Goal: Task Accomplishment & Management: Use online tool/utility

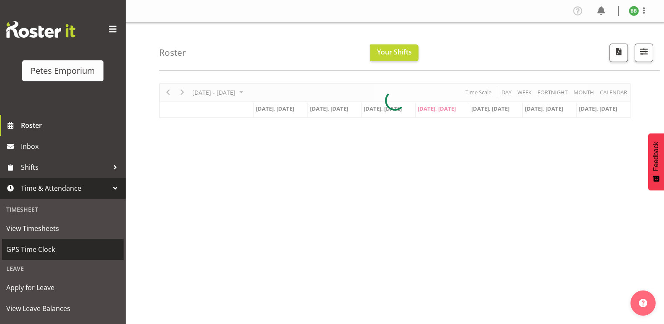
click at [53, 255] on span "GPS Time Clock" at bounding box center [62, 249] width 113 height 13
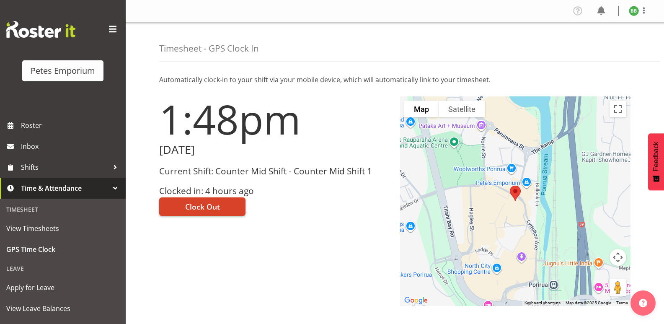
click at [202, 203] on span "Clock Out" at bounding box center [202, 206] width 35 height 11
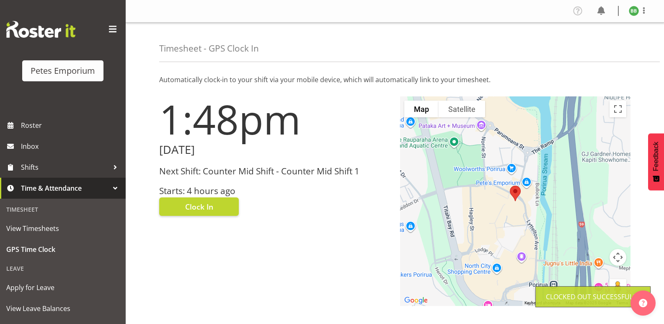
click at [631, 10] on img at bounding box center [634, 11] width 10 height 10
click at [601, 44] on link "Log Out" at bounding box center [609, 43] width 80 height 15
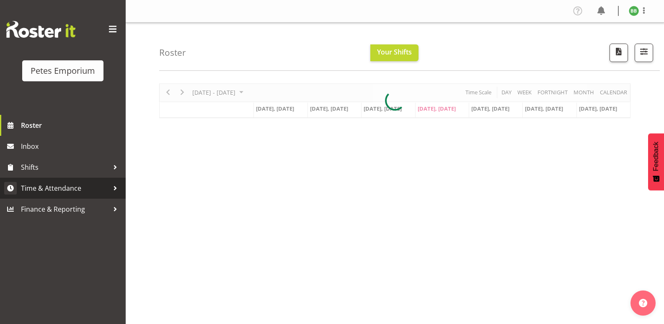
click at [75, 179] on link "Time & Attendance" at bounding box center [63, 188] width 126 height 21
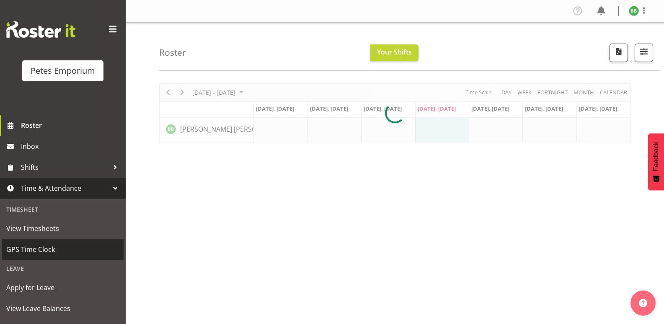
click at [49, 249] on span "GPS Time Clock" at bounding box center [62, 249] width 113 height 13
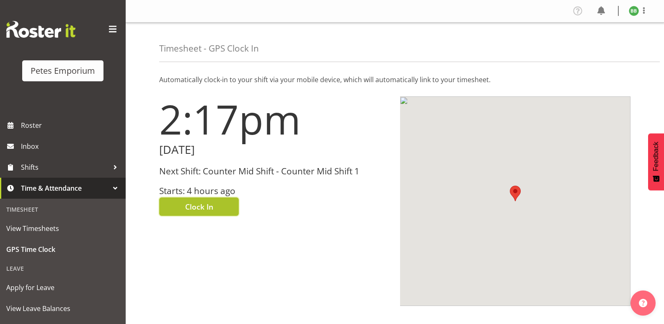
click at [204, 207] on span "Clock In" at bounding box center [199, 206] width 28 height 11
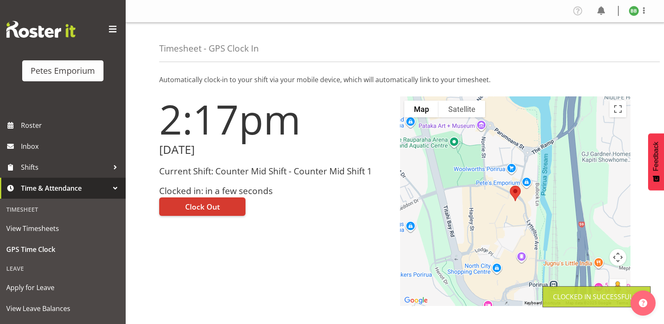
click at [633, 14] on img at bounding box center [634, 11] width 10 height 10
click at [604, 44] on link "Log Out" at bounding box center [609, 43] width 80 height 15
